Goal: Task Accomplishment & Management: Complete application form

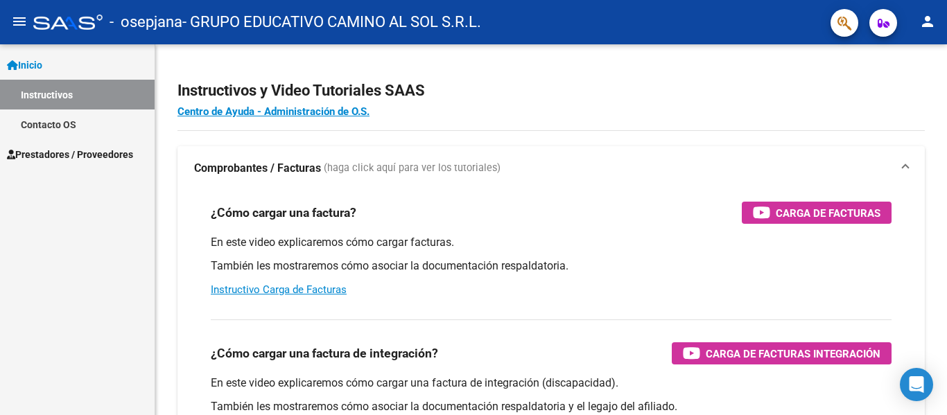
click at [63, 153] on span "Prestadores / Proveedores" at bounding box center [70, 154] width 126 height 15
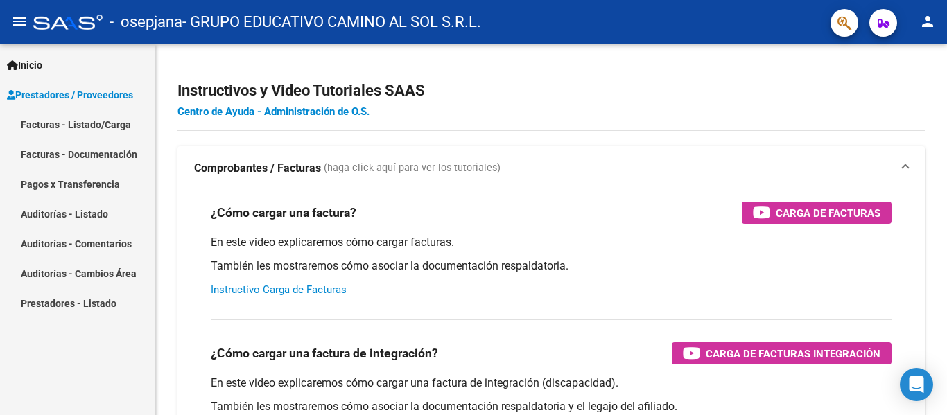
click at [86, 128] on link "Facturas - Listado/Carga" at bounding box center [77, 125] width 155 height 30
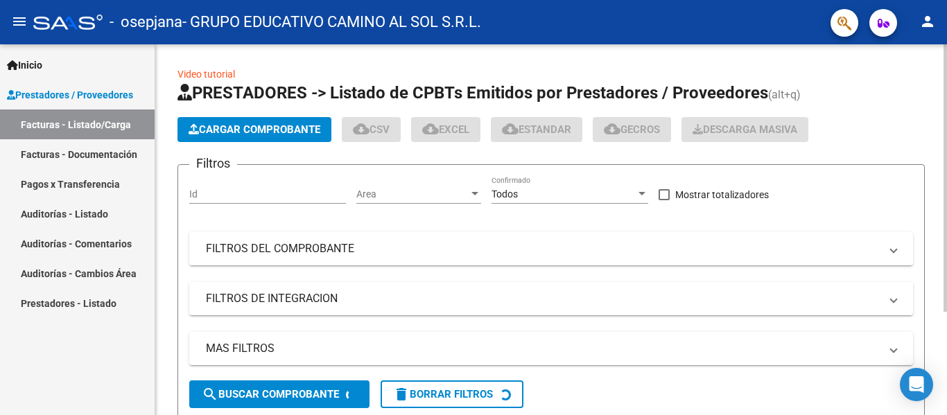
click at [282, 136] on button "Cargar Comprobante" at bounding box center [255, 129] width 154 height 25
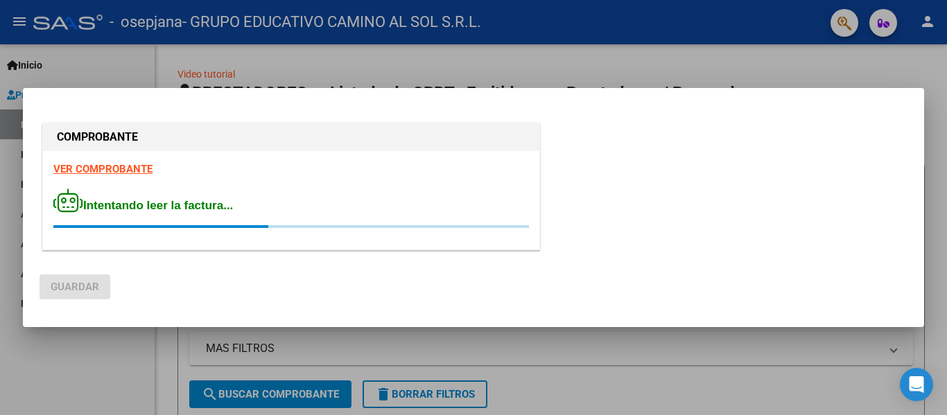
click at [546, 279] on mat-dialog-actions "Guardar" at bounding box center [474, 284] width 868 height 53
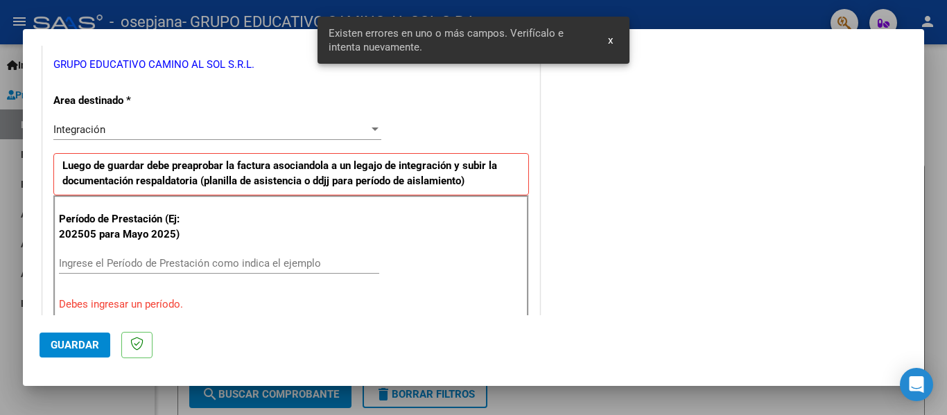
scroll to position [322, 0]
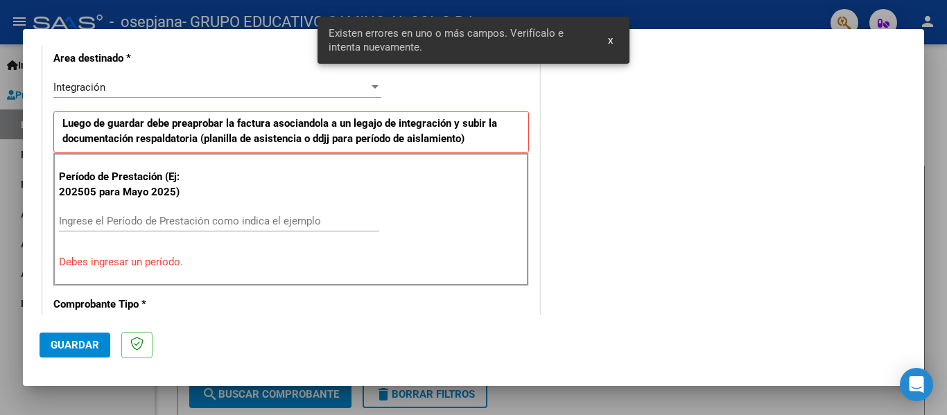
click at [152, 215] on input "Ingrese el Período de Prestación como indica el ejemplo" at bounding box center [219, 221] width 320 height 12
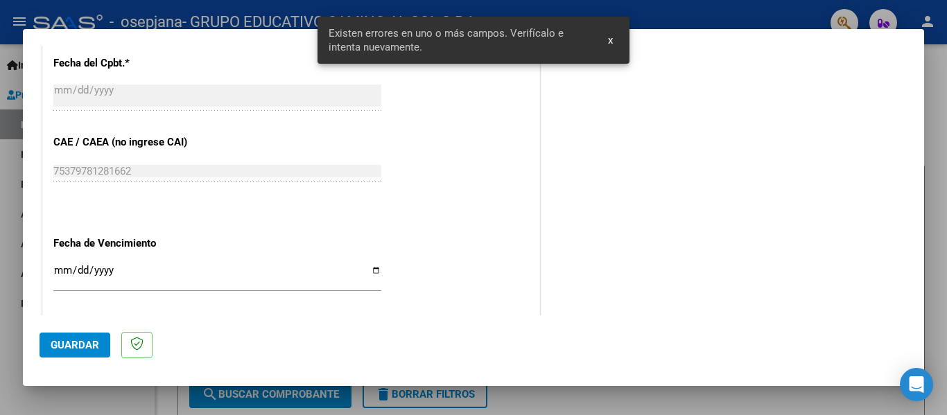
scroll to position [877, 0]
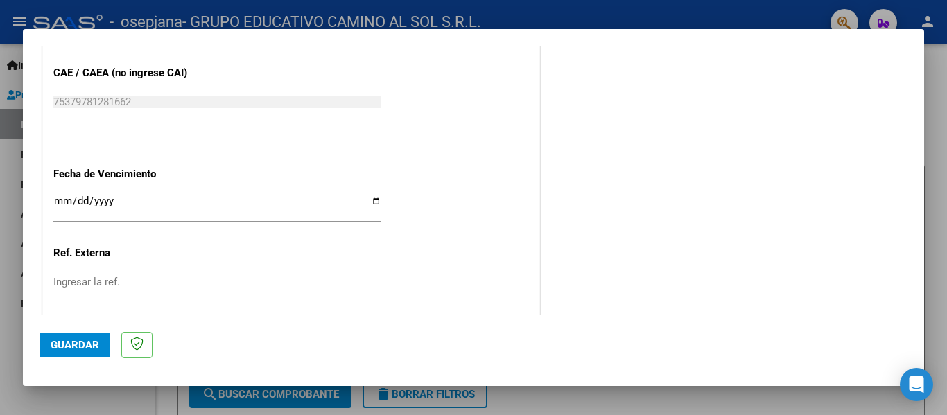
type input "202508"
click at [157, 212] on input "Ingresar la fecha" at bounding box center [217, 207] width 328 height 22
click at [376, 202] on input "Ingresar la fecha" at bounding box center [217, 207] width 328 height 22
type input "[DATE]"
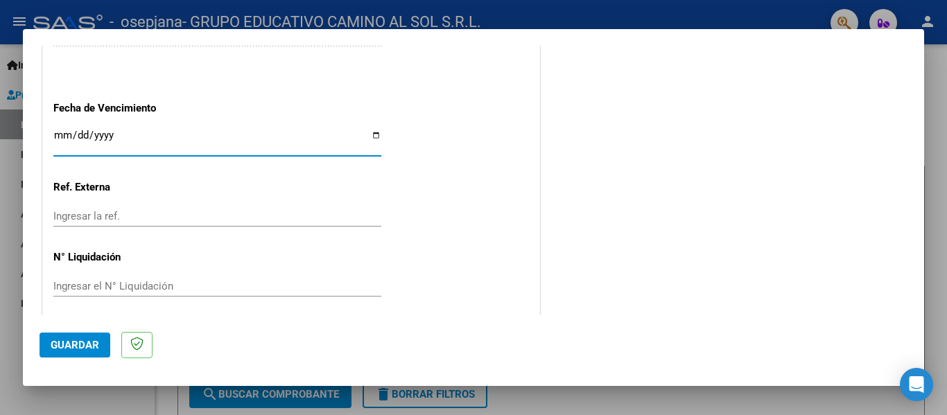
scroll to position [951, 0]
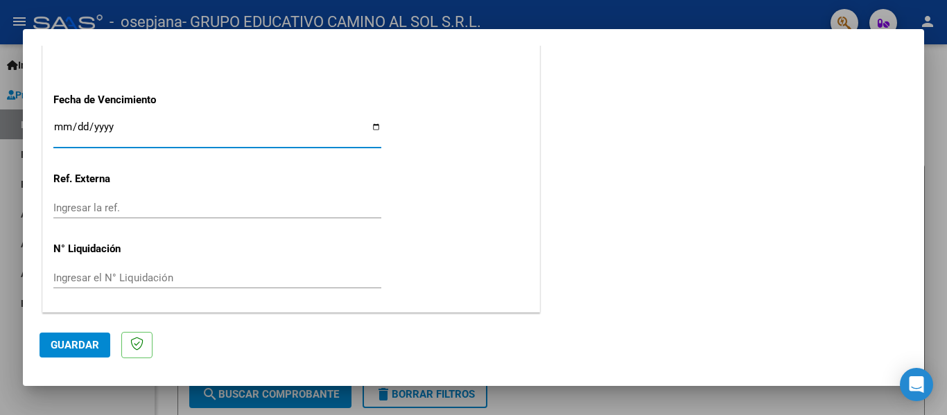
click at [78, 338] on button "Guardar" at bounding box center [75, 345] width 71 height 25
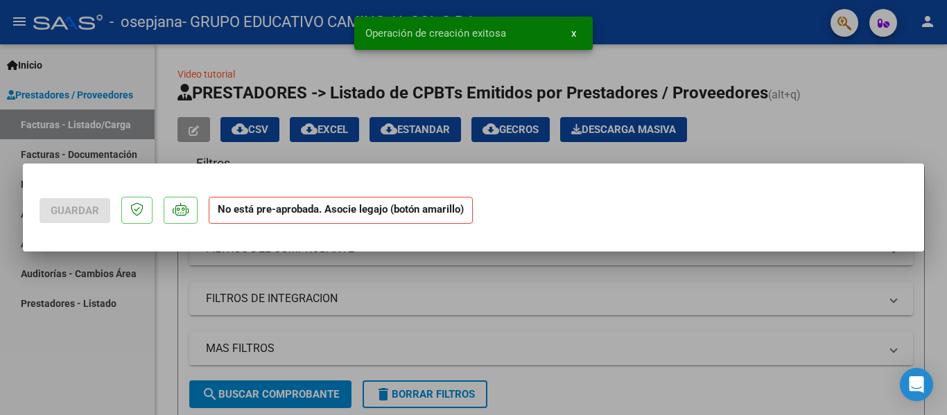
scroll to position [0, 0]
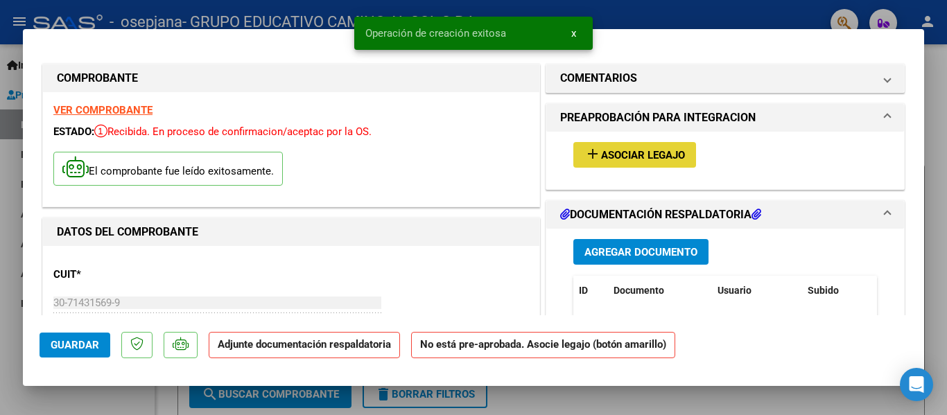
click at [664, 158] on span "Asociar Legajo" at bounding box center [643, 155] width 84 height 12
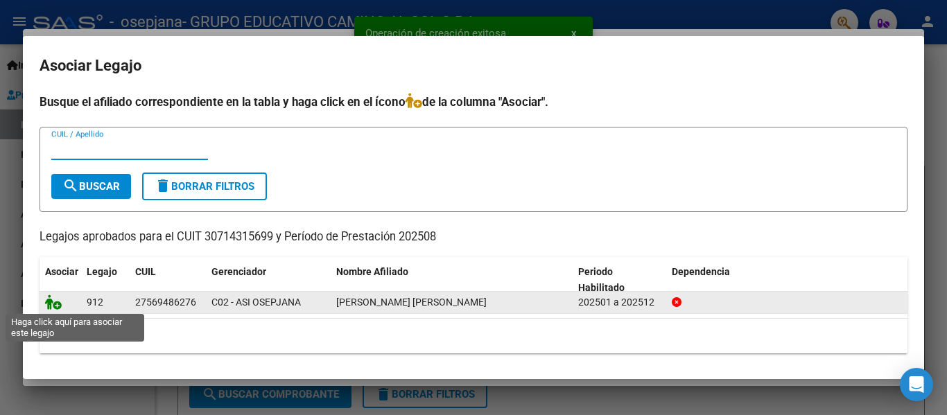
click at [47, 305] on icon at bounding box center [53, 302] width 17 height 15
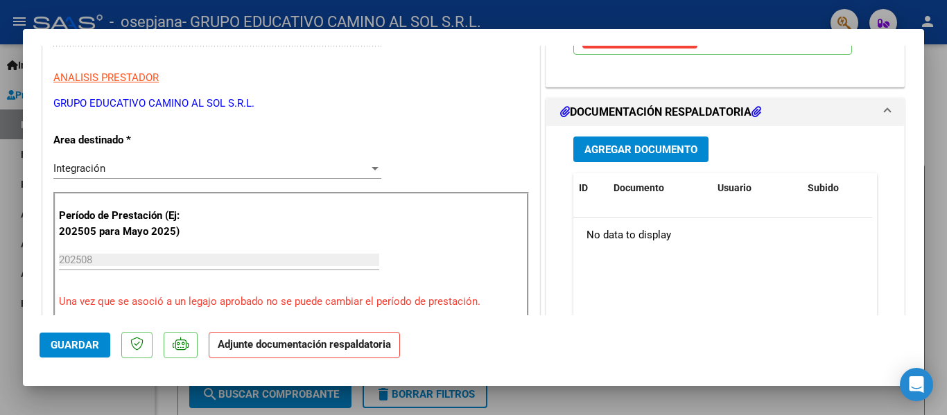
scroll to position [347, 0]
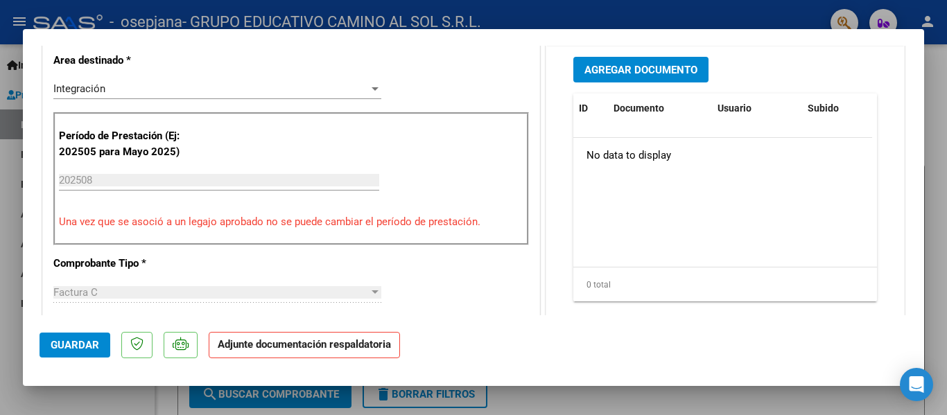
click at [641, 68] on span "Agregar Documento" at bounding box center [641, 70] width 113 height 12
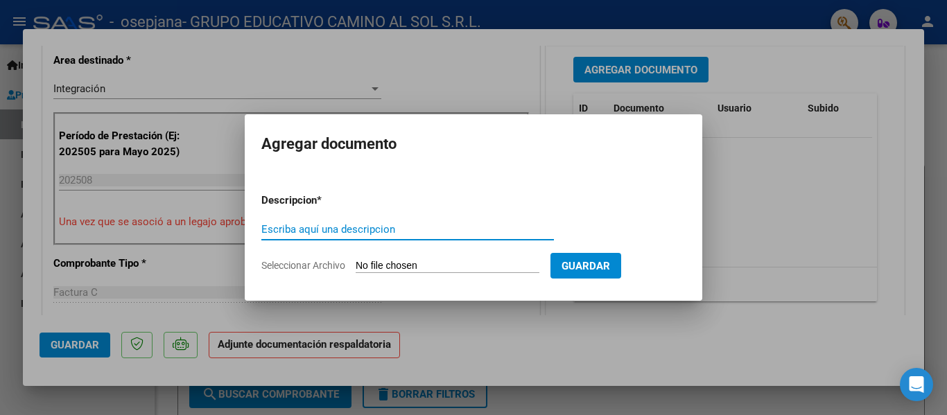
click at [339, 227] on input "Escriba aquí una descripcion" at bounding box center [407, 229] width 293 height 12
type input "ASISTENCIA"
type input "C:\fakepath\CamScanner [DATE] 16.06_8.pdf"
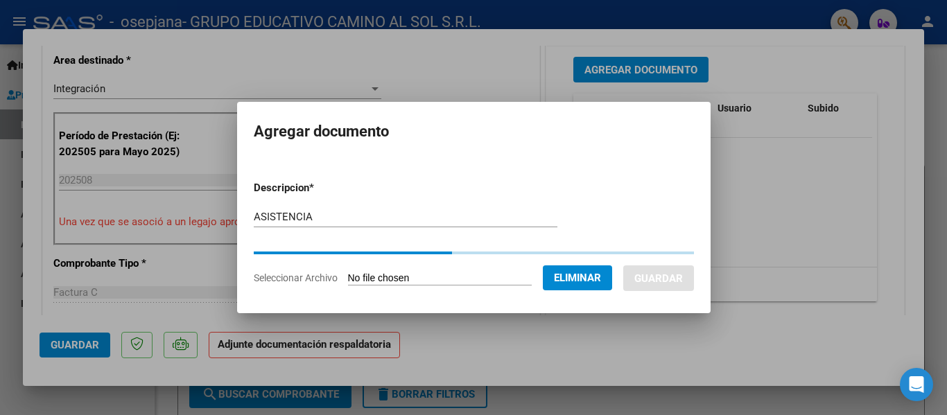
click at [497, 296] on form "Descripcion * ASISTENCIA Escriba aquí una descripcion Seleccionar Archivo Elimi…" at bounding box center [474, 233] width 440 height 126
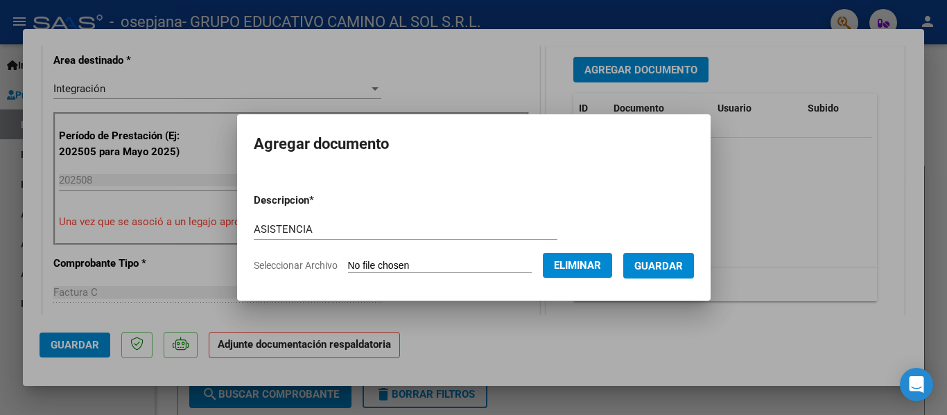
click at [688, 257] on button "Guardar" at bounding box center [658, 266] width 71 height 26
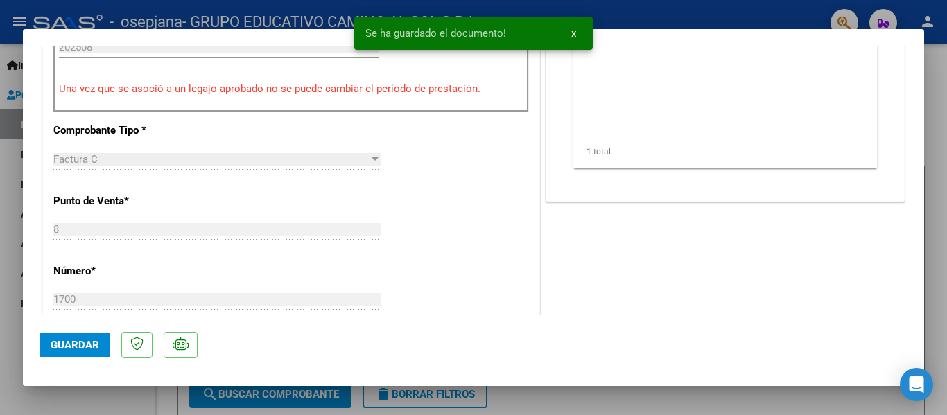
scroll to position [485, 0]
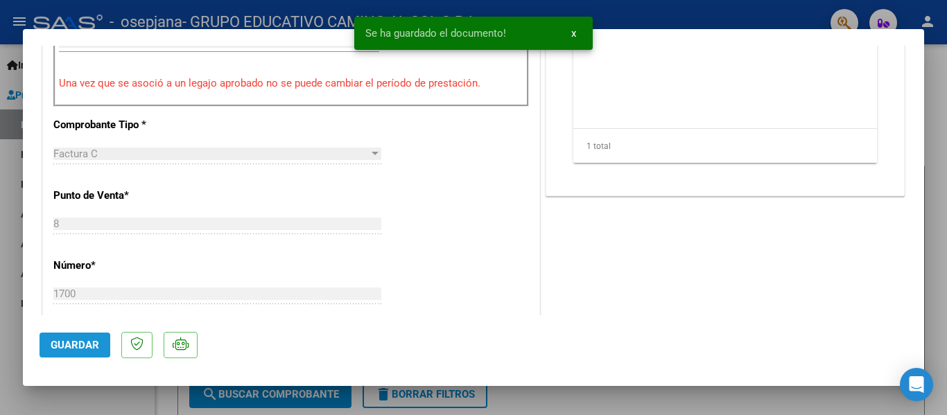
click at [58, 343] on span "Guardar" at bounding box center [75, 345] width 49 height 12
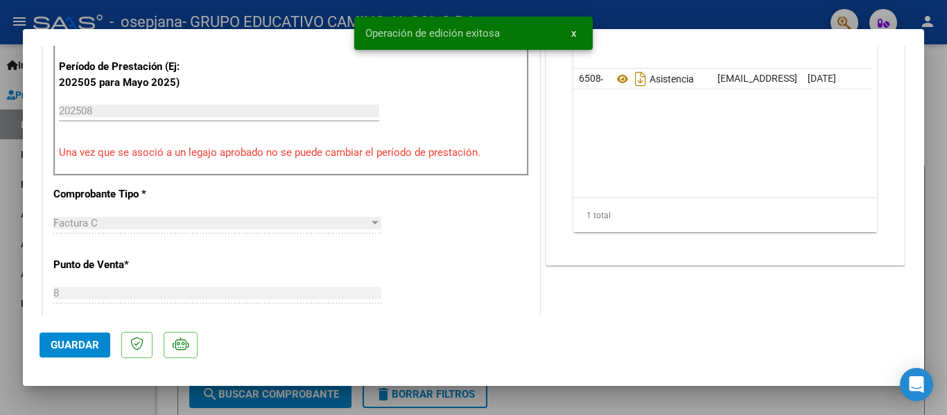
scroll to position [277, 0]
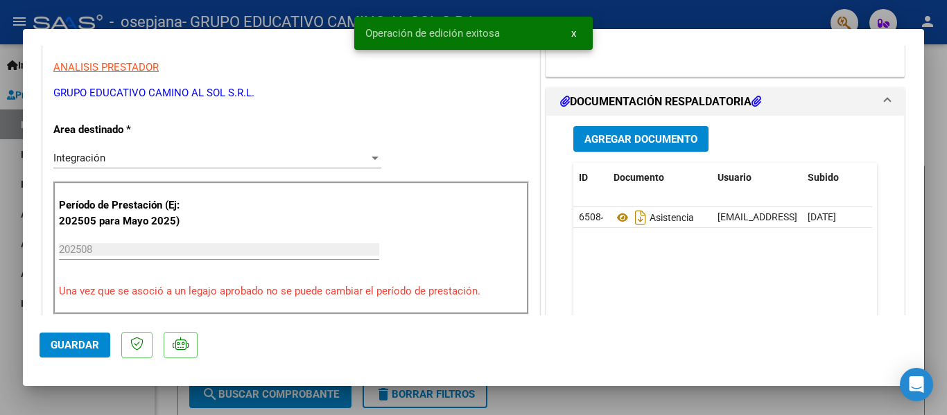
click at [26, 406] on div at bounding box center [473, 207] width 947 height 415
type input "$ 0,00"
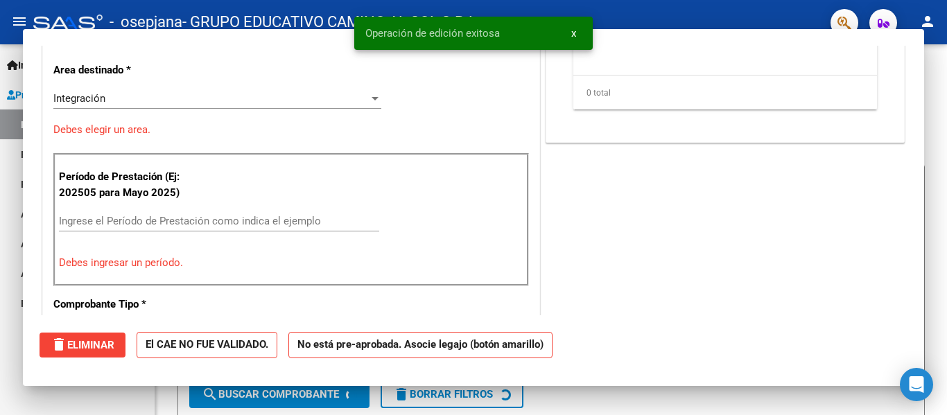
scroll to position [235, 0]
